Goal: Task Accomplishment & Management: Manage account settings

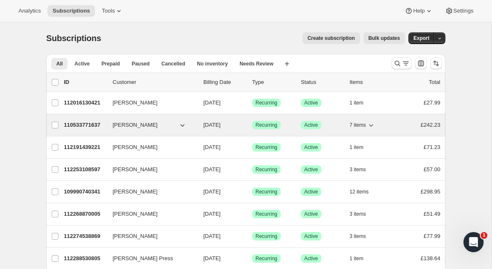
click at [98, 124] on p "110533771637" at bounding box center [85, 125] width 42 height 8
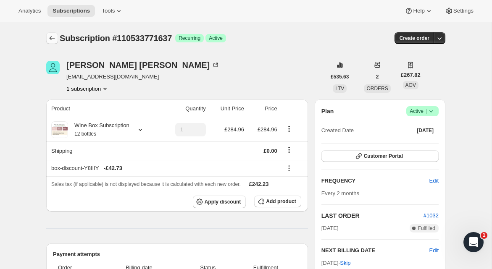
click at [50, 40] on icon "Subscriptions" at bounding box center [52, 38] width 8 height 8
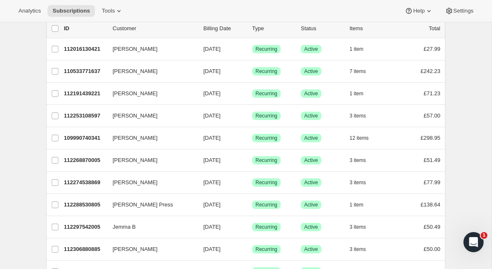
scroll to position [55, 0]
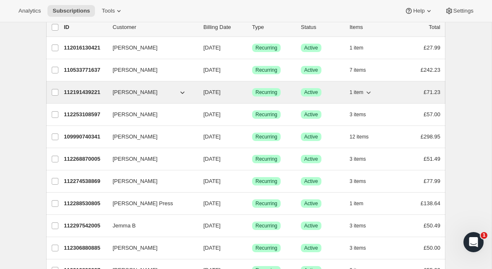
click at [91, 92] on p "112191439221" at bounding box center [85, 92] width 42 height 8
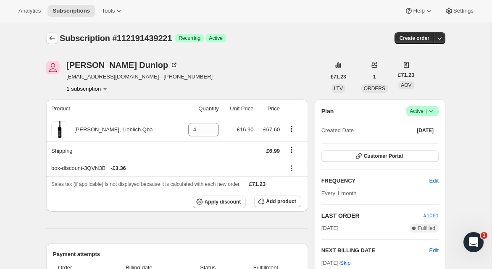
click at [50, 36] on icon "Subscriptions" at bounding box center [52, 38] width 8 height 8
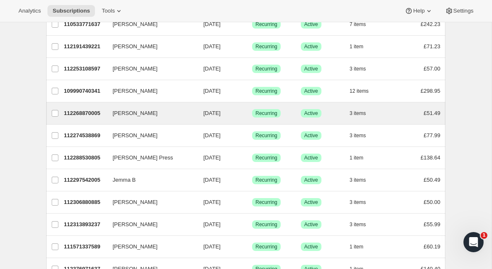
scroll to position [114, 0]
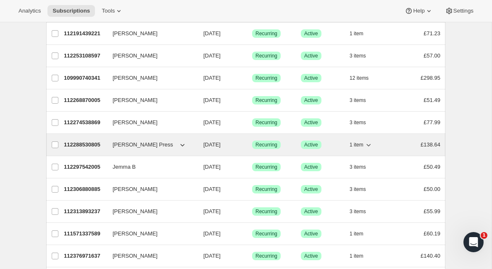
click at [84, 145] on p "112288530805" at bounding box center [85, 145] width 42 height 8
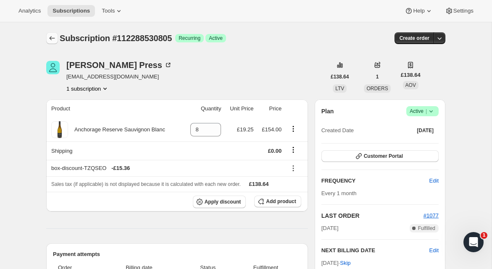
click at [51, 36] on icon "Subscriptions" at bounding box center [52, 38] width 8 height 8
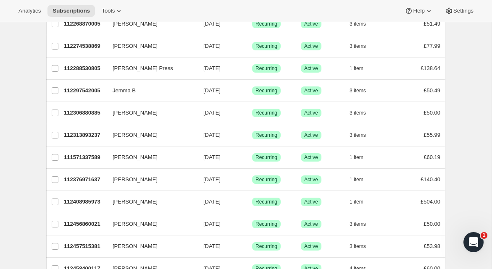
scroll to position [159, 0]
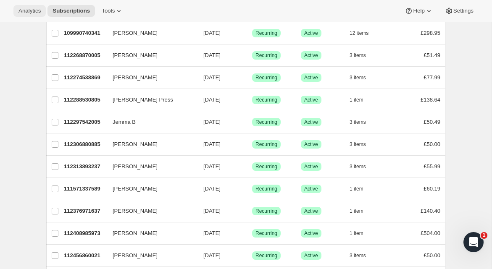
click at [26, 15] on button "Analytics" at bounding box center [29, 11] width 32 height 12
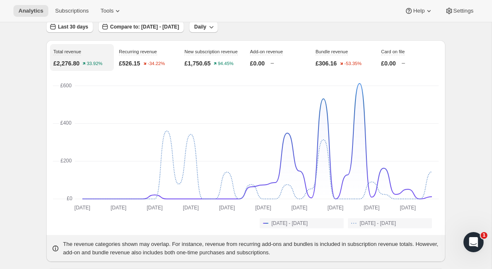
scroll to position [59, 0]
